Goal: Information Seeking & Learning: Learn about a topic

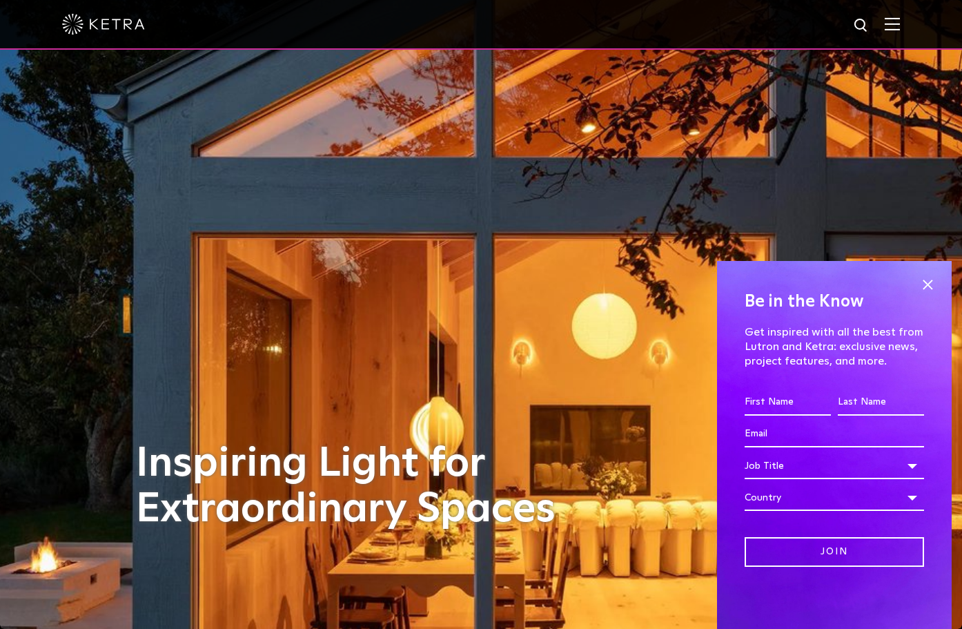
click at [891, 23] on img at bounding box center [892, 23] width 15 height 13
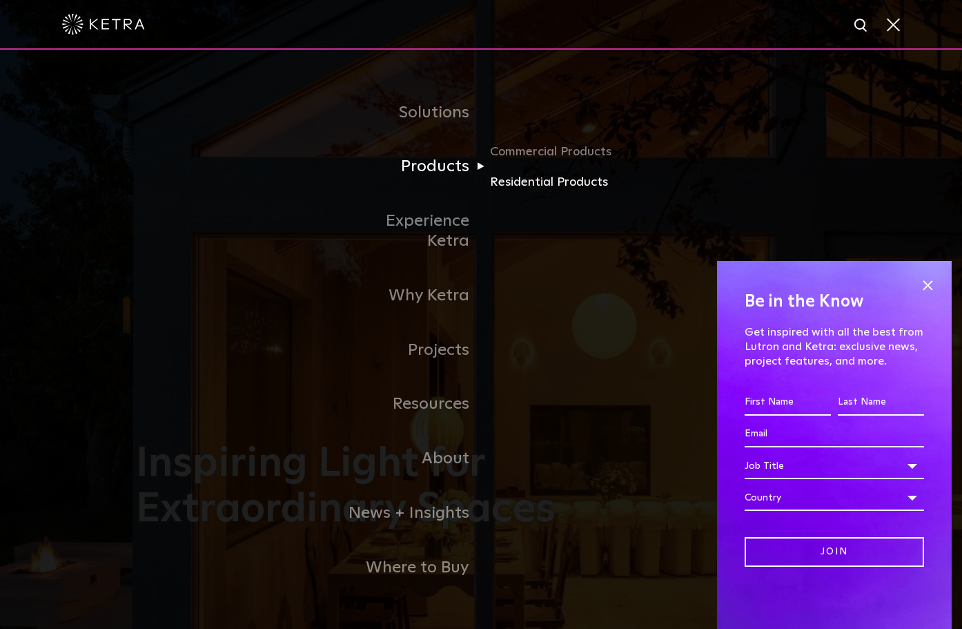
click at [545, 190] on link "Residential Products" at bounding box center [556, 182] width 132 height 20
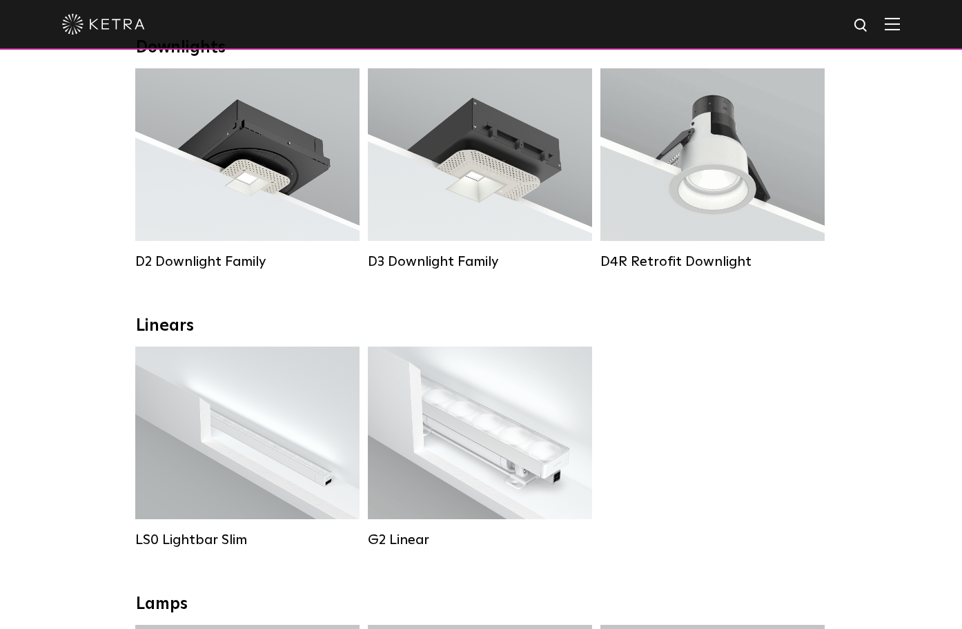
scroll to position [226, 0]
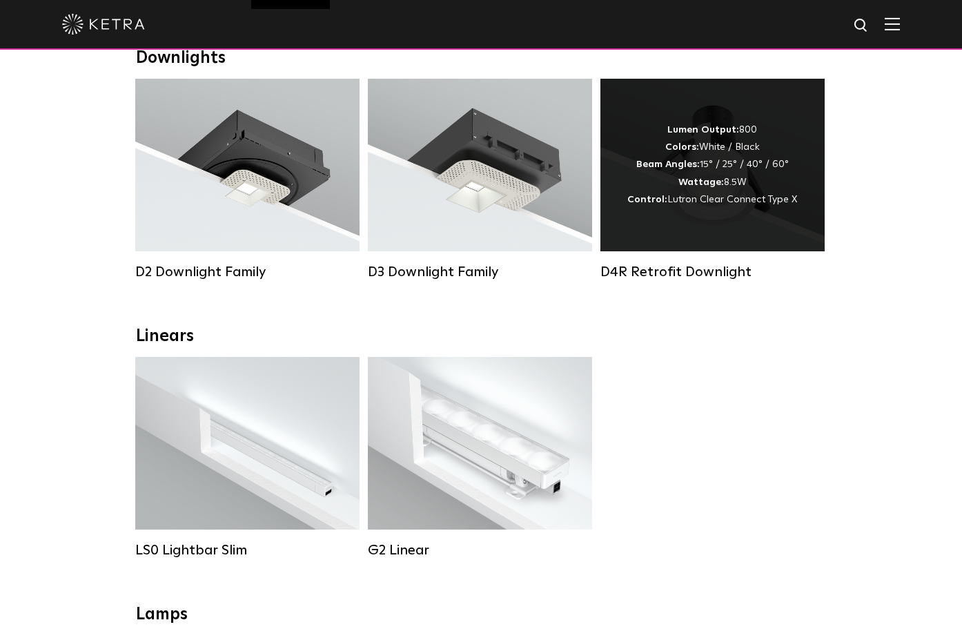
click at [691, 144] on strong "Colors:" at bounding box center [682, 147] width 34 height 10
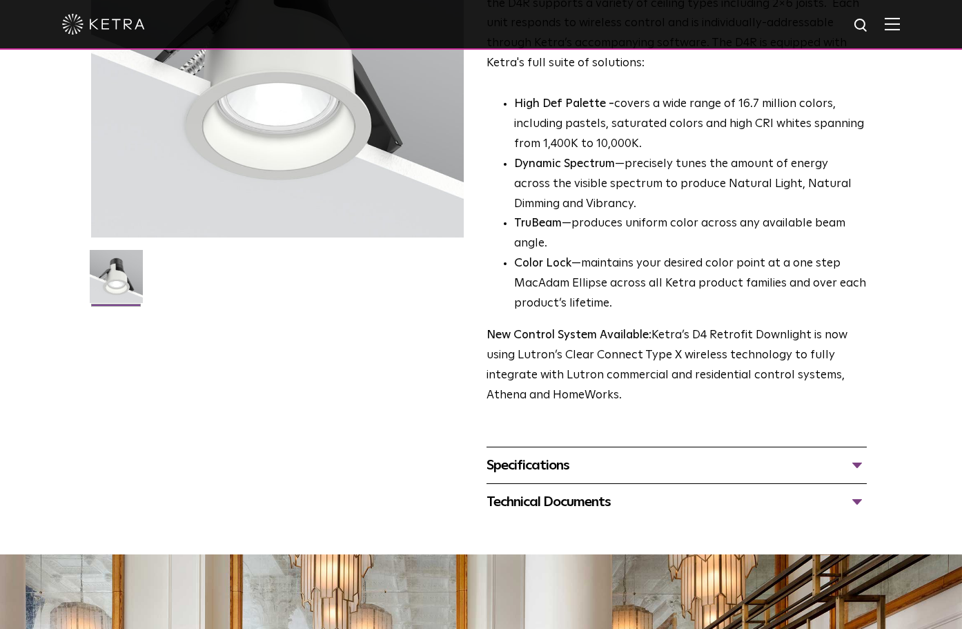
scroll to position [225, 0]
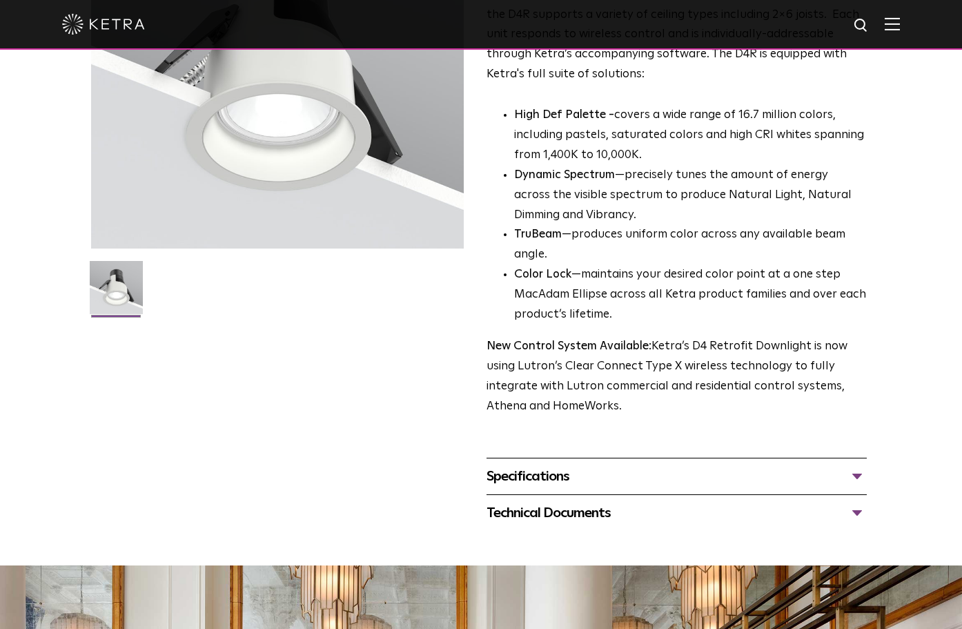
click at [854, 487] on div "Specifications" at bounding box center [676, 476] width 380 height 22
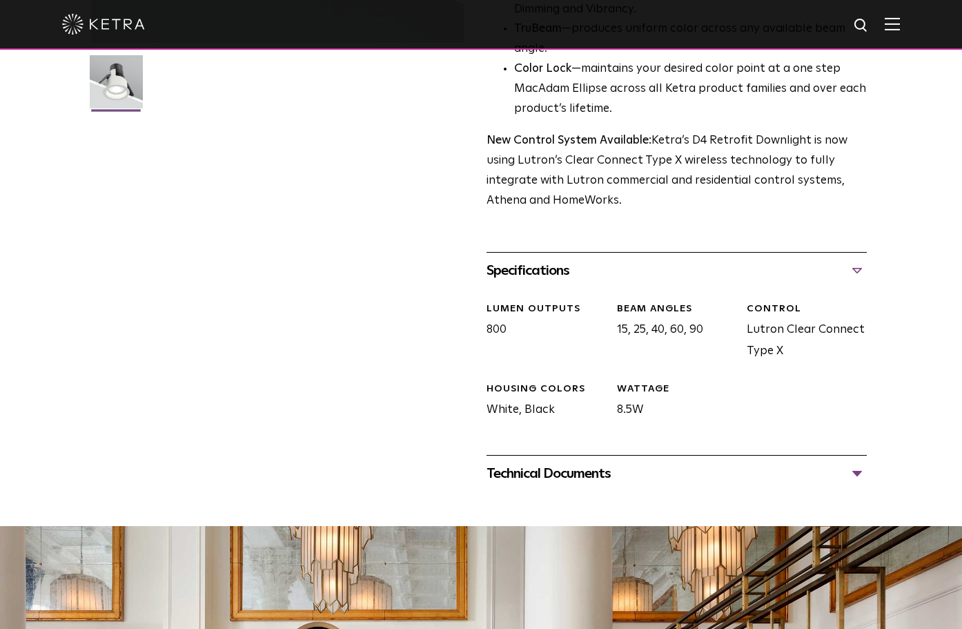
scroll to position [431, 0]
click at [857, 484] on div "Technical Documents" at bounding box center [676, 473] width 380 height 22
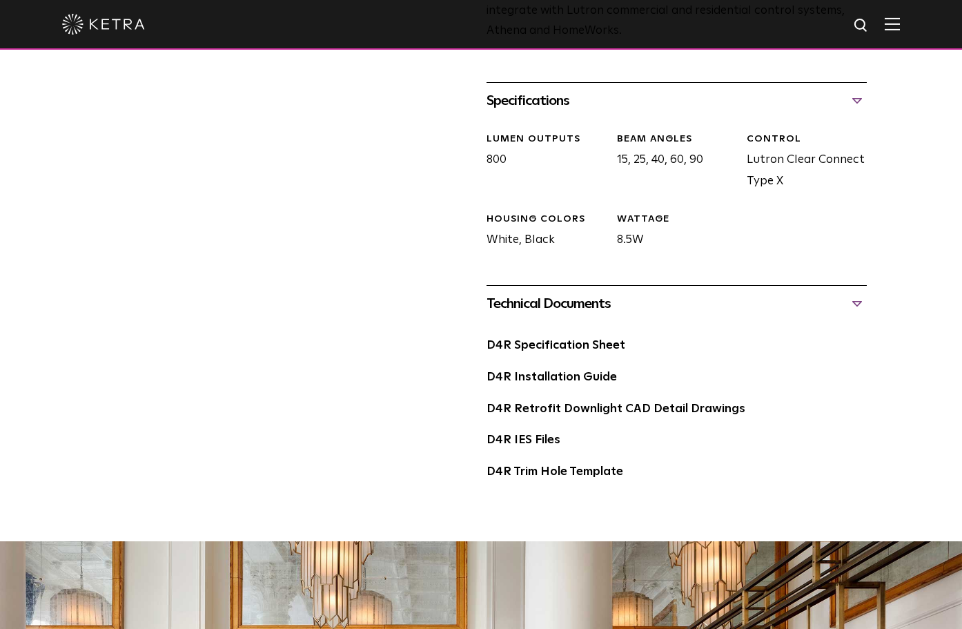
scroll to position [606, 0]
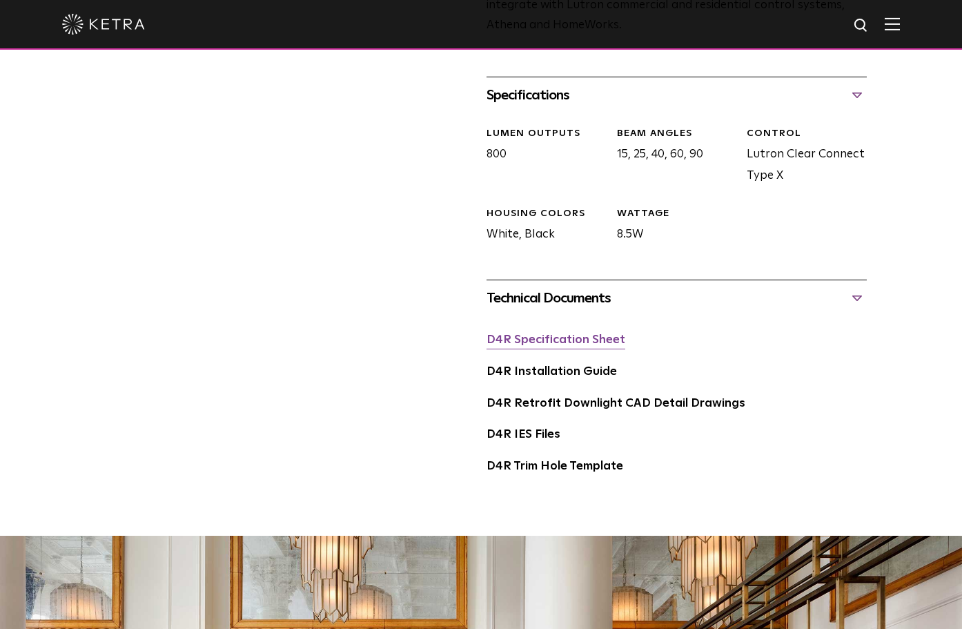
click at [544, 346] on link "D4R Specification Sheet" at bounding box center [555, 340] width 139 height 12
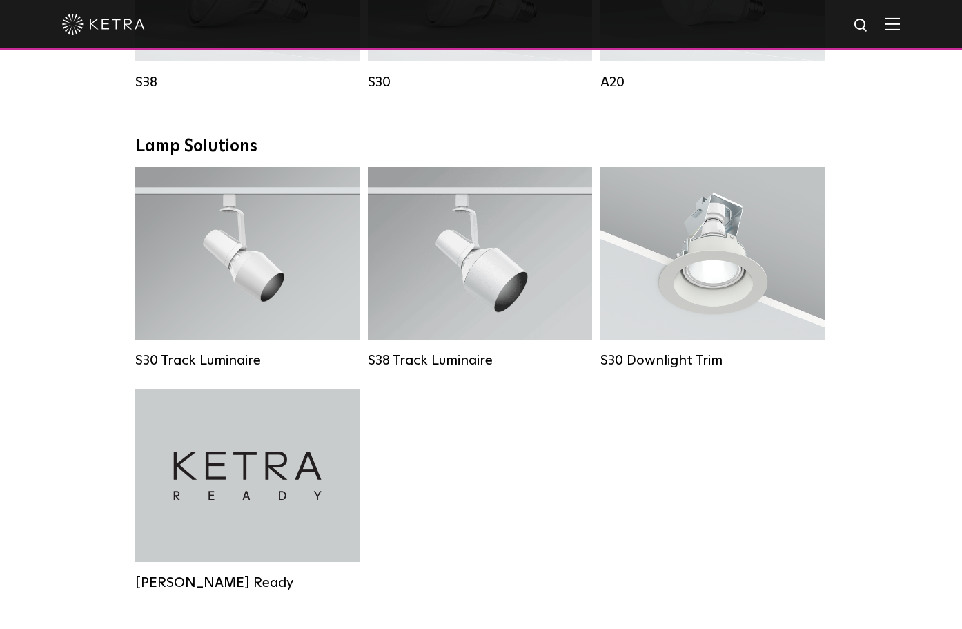
scroll to position [972, 0]
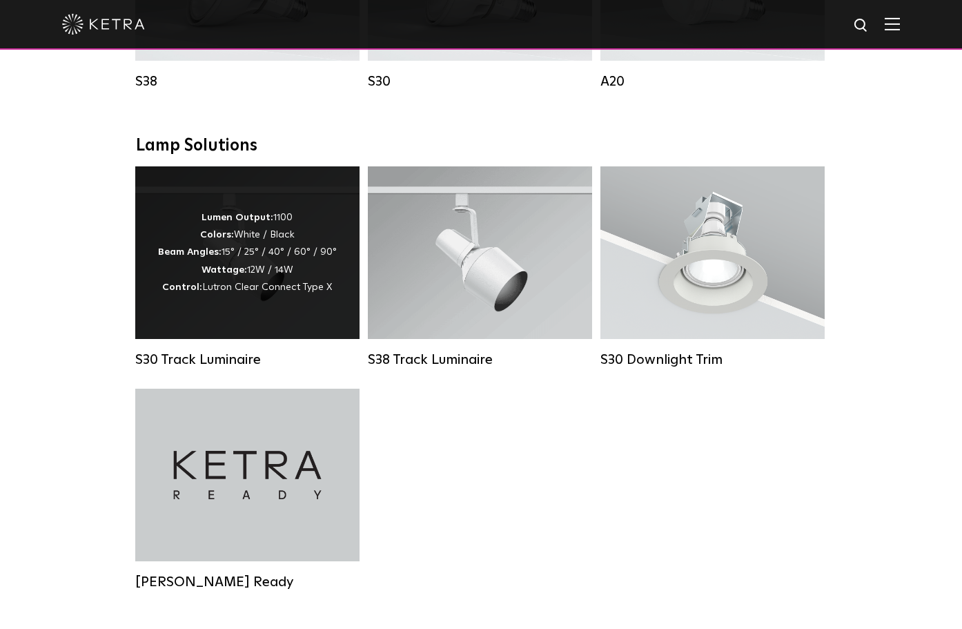
click at [253, 250] on div "Lumen Output: 1100 Colors: White / Black Beam Angles: 15° / 25° / 40° / 60° / 9…" at bounding box center [247, 252] width 179 height 87
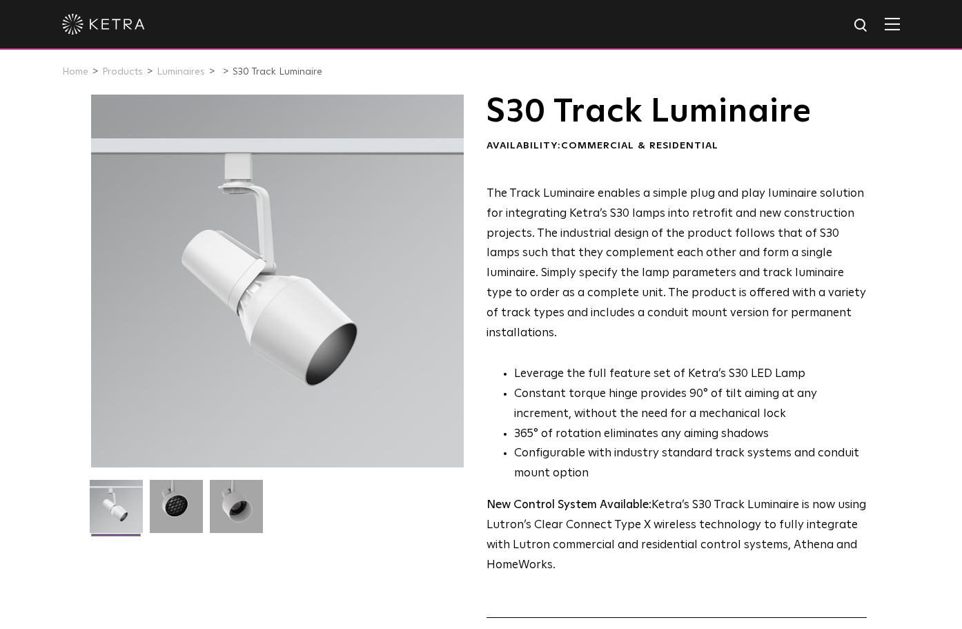
scroll to position [13, 0]
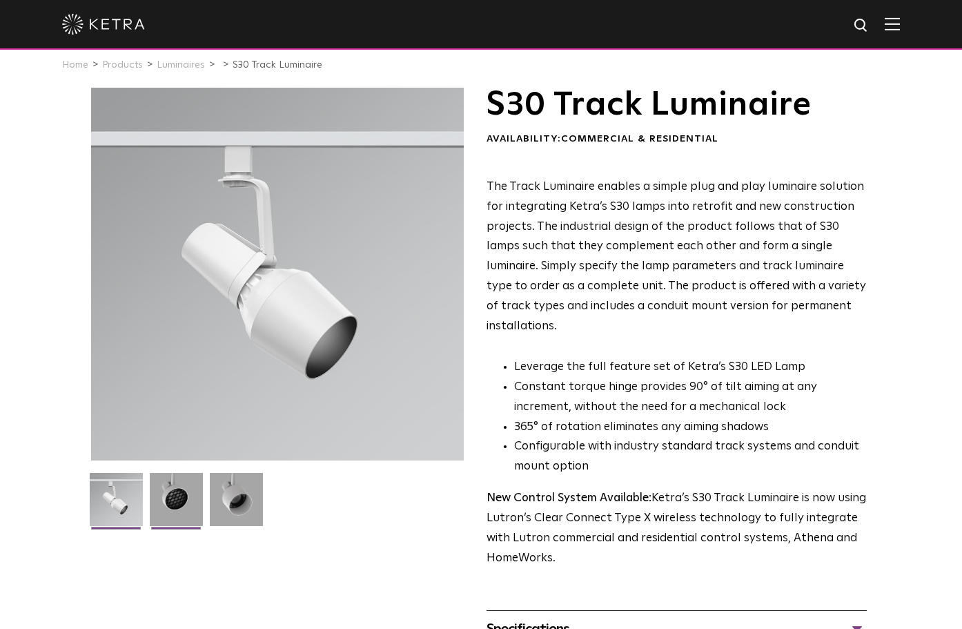
click at [177, 500] on img at bounding box center [176, 504] width 53 height 63
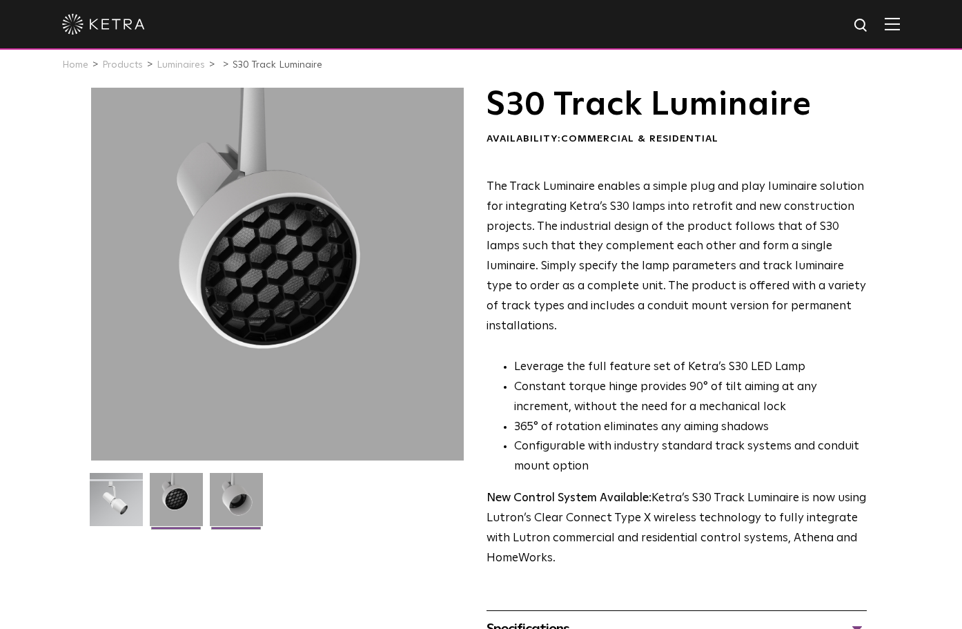
click at [245, 493] on img at bounding box center [236, 504] width 53 height 63
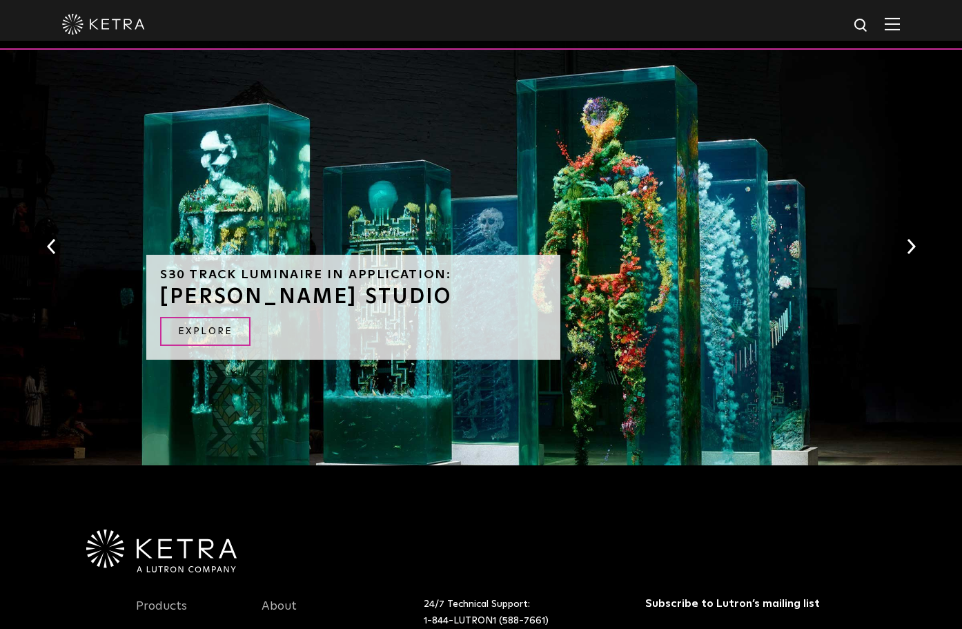
scroll to position [1218, 0]
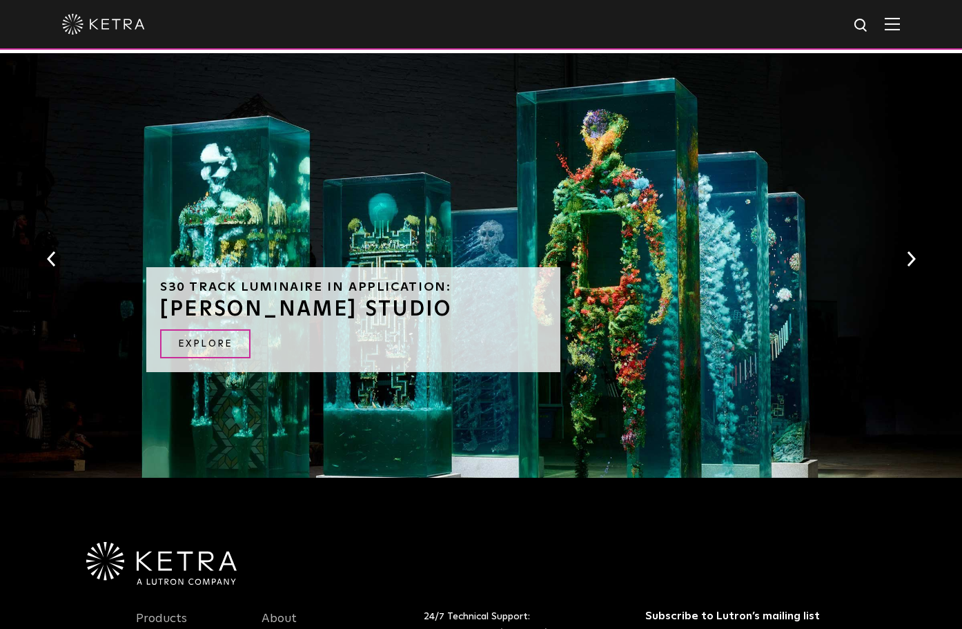
click at [907, 250] on button "Next" at bounding box center [911, 259] width 14 height 18
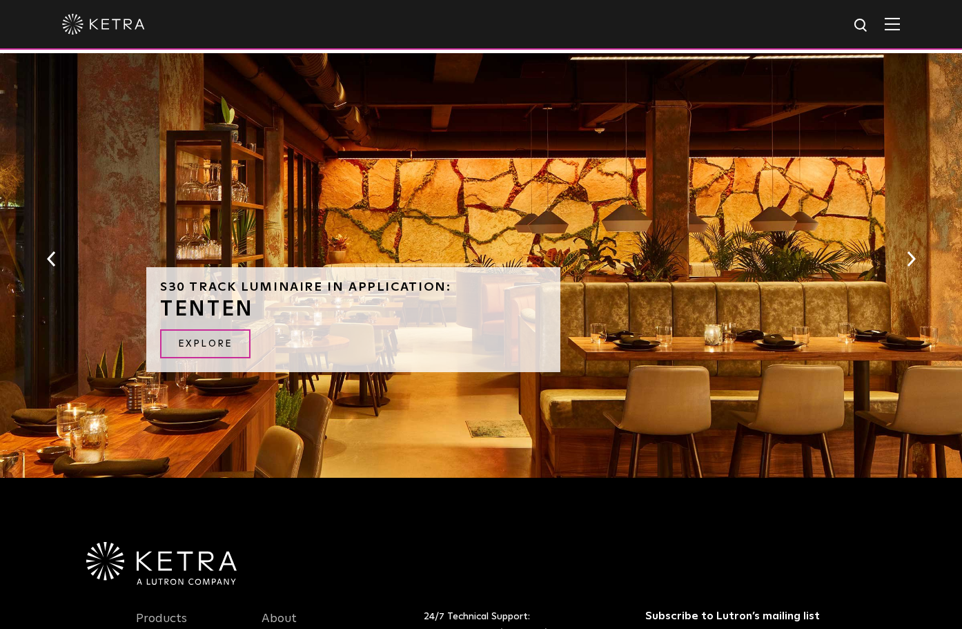
click at [907, 250] on button "Next" at bounding box center [911, 259] width 14 height 18
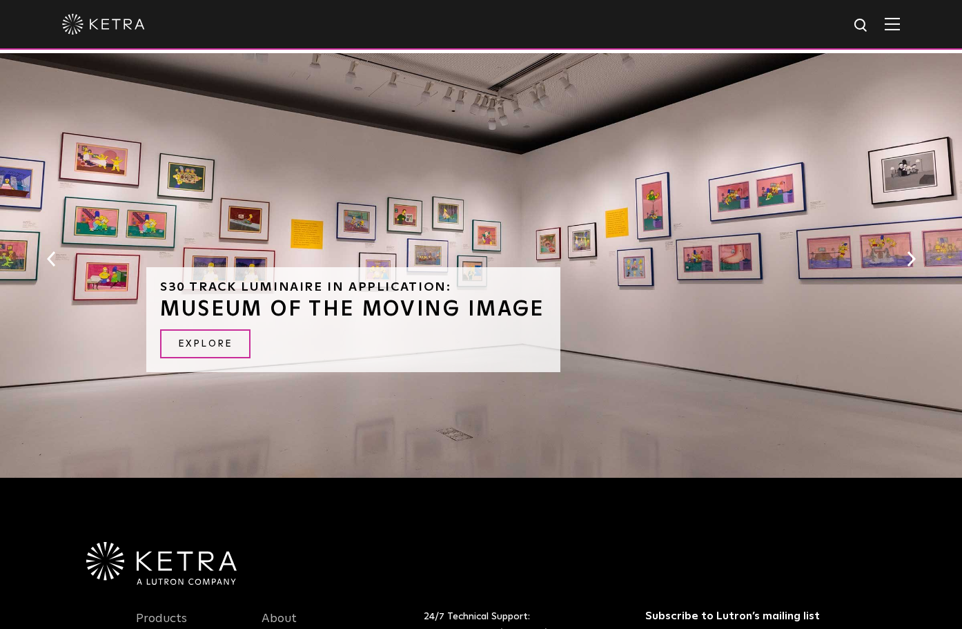
click at [907, 250] on button "Next" at bounding box center [911, 259] width 14 height 18
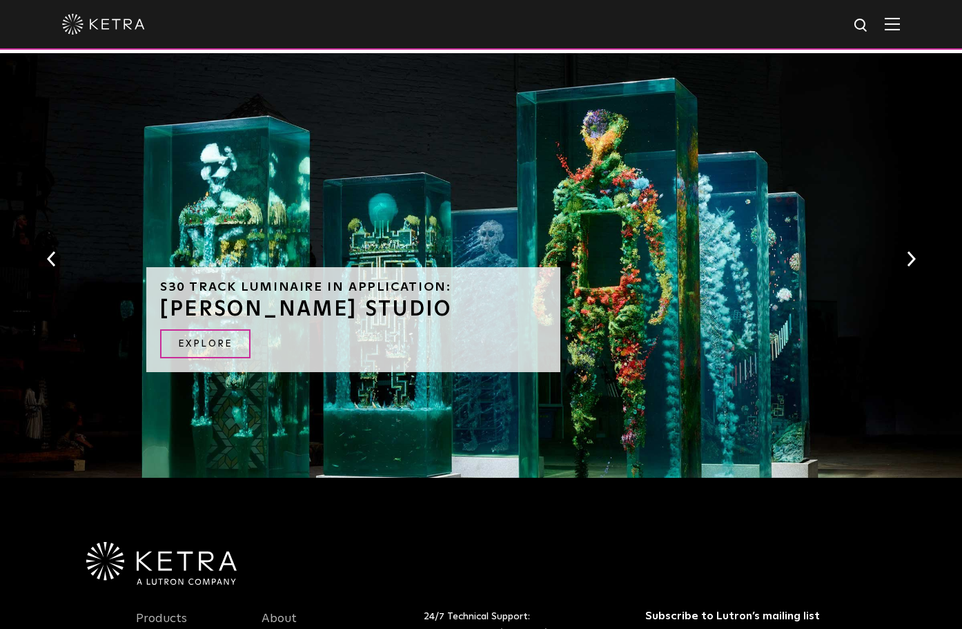
click at [907, 250] on button "Next" at bounding box center [911, 259] width 14 height 18
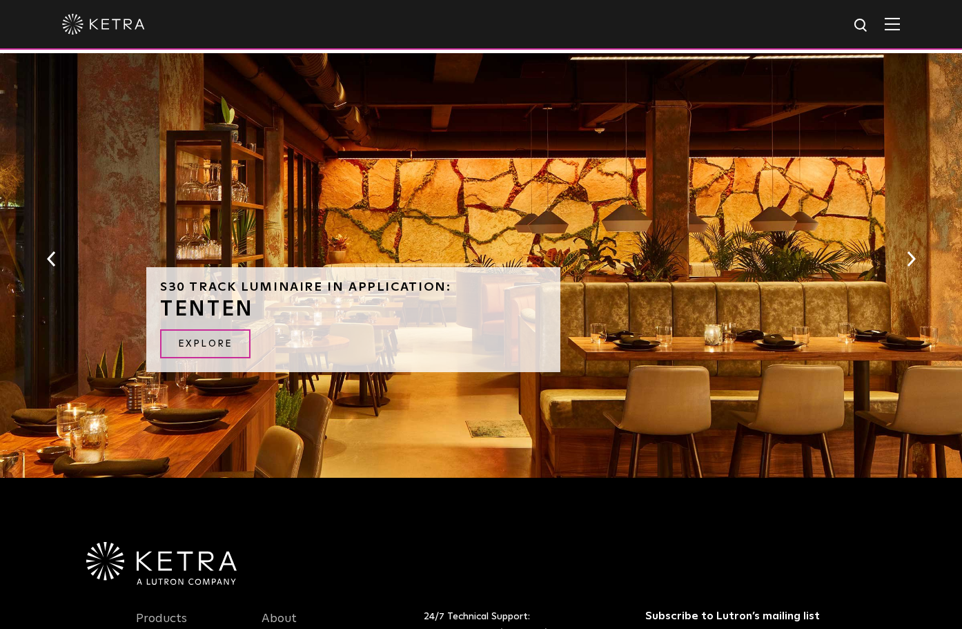
click at [907, 250] on button "Next" at bounding box center [911, 259] width 14 height 18
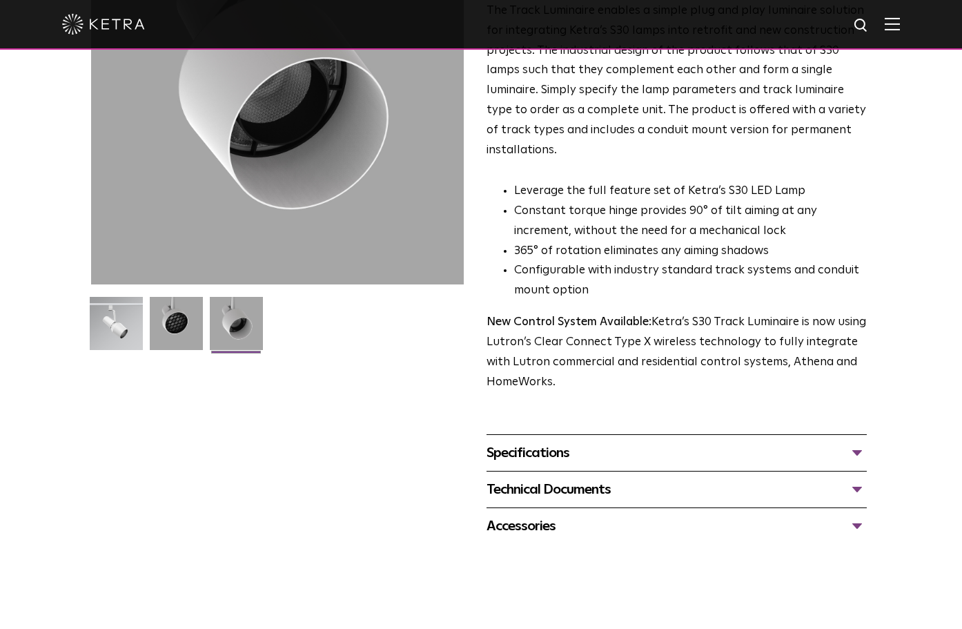
scroll to position [0, 0]
